Goal: Find contact information: Find contact information

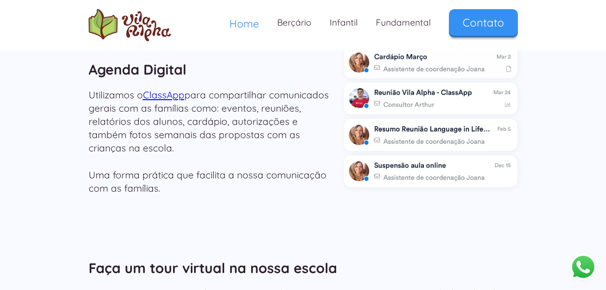
scroll to position [1233, 0]
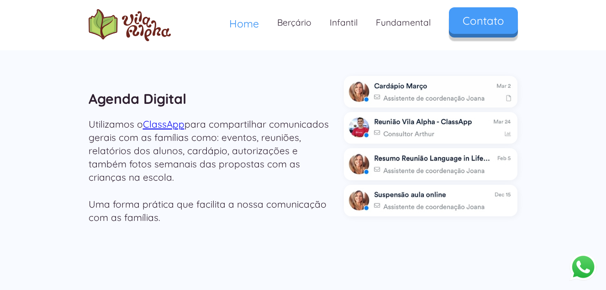
drag, startPoint x: 500, startPoint y: 25, endPoint x: 498, endPoint y: 33, distance: 9.1
click at [500, 26] on link "Contato" at bounding box center [483, 20] width 69 height 26
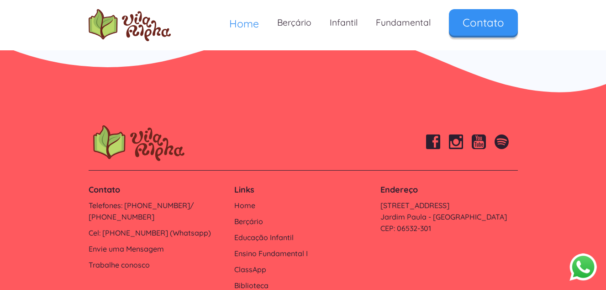
scroll to position [3116, 0]
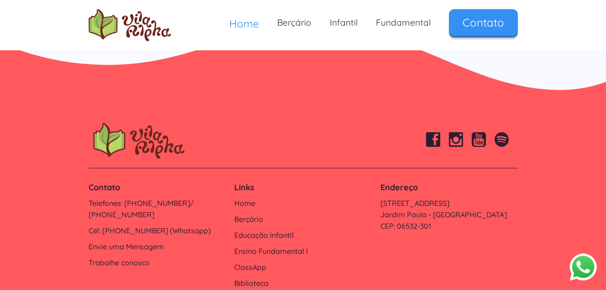
drag, startPoint x: 449, startPoint y: 163, endPoint x: 409, endPoint y: 226, distance: 75.1
click at [409, 226] on div "Contato Telefones: [PHONE_NUMBER]/ [PHONE_NUMBER] Cel: [PHONE_NUMBER] (Whatsapp…" at bounding box center [303, 235] width 438 height 116
click at [112, 257] on link "Trabalhe conosco" at bounding box center [157, 262] width 137 height 11
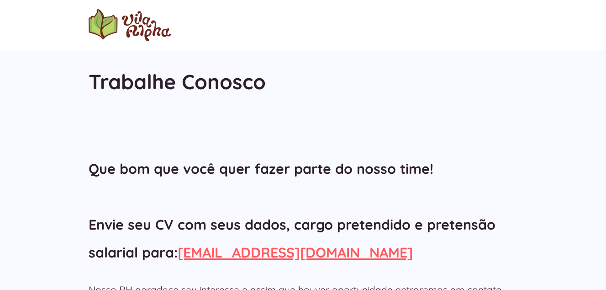
scroll to position [12, 0]
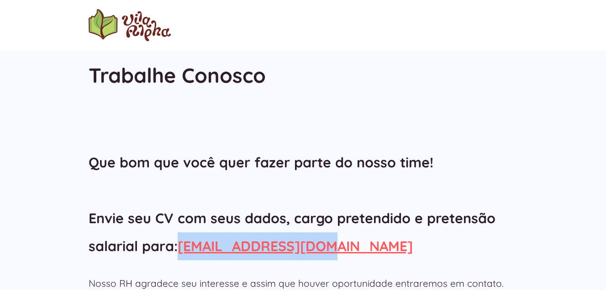
drag, startPoint x: 330, startPoint y: 246, endPoint x: 181, endPoint y: 249, distance: 148.4
click at [181, 249] on h2 "Que bom que você quer fazer parte do nosso time! Envie seu CV com seus dados, c…" at bounding box center [303, 203] width 429 height 111
drag, startPoint x: 181, startPoint y: 249, endPoint x: 239, endPoint y: 249, distance: 57.5
copy link "rh@vilaalpha.com.br"
